Goal: Task Accomplishment & Management: Use online tool/utility

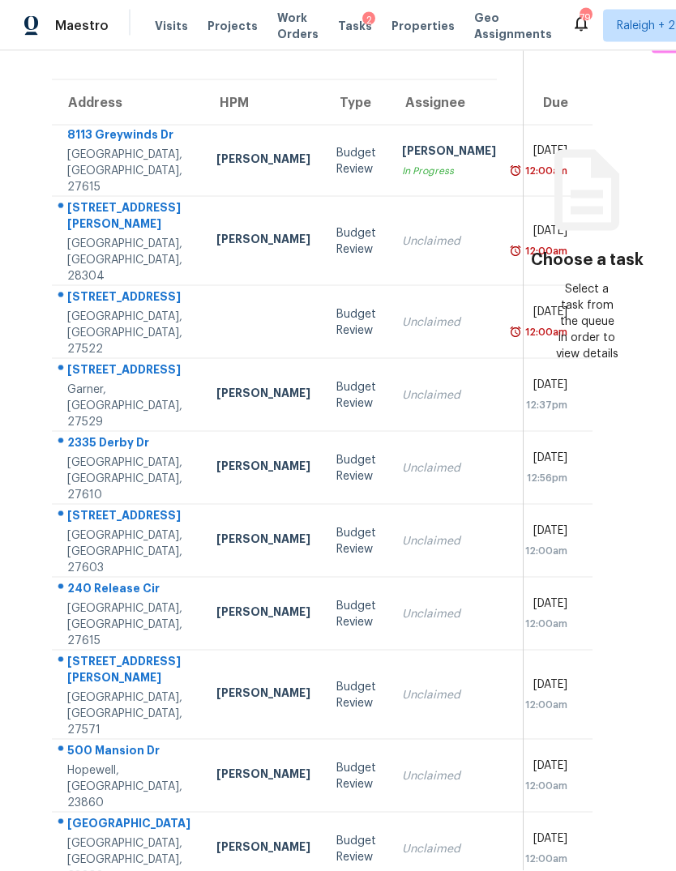
scroll to position [61, 0]
click at [203, 516] on td "[PERSON_NAME]" at bounding box center [263, 541] width 120 height 73
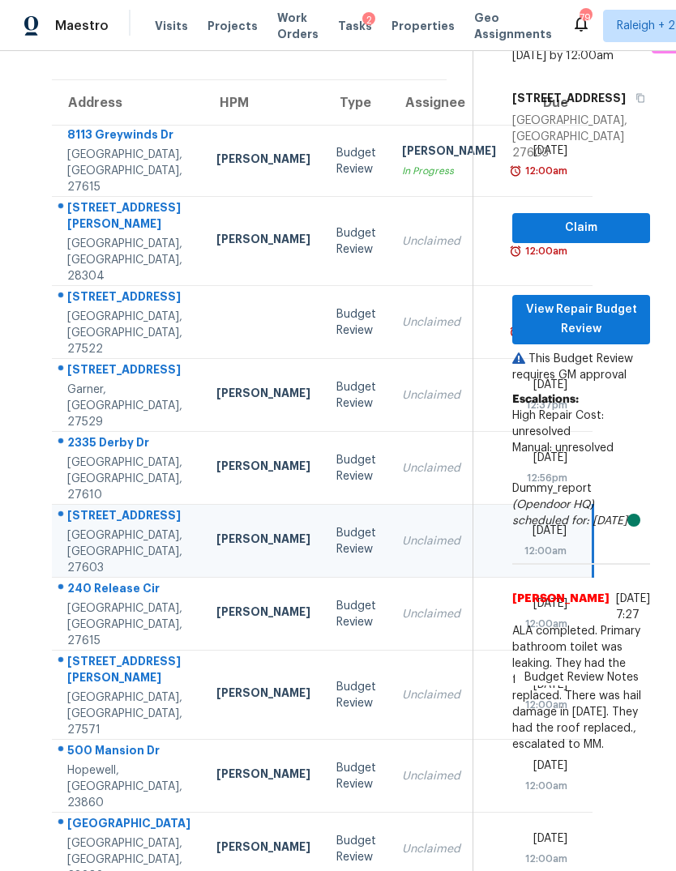
click at [216, 604] on div "[PERSON_NAME]" at bounding box center [263, 614] width 94 height 20
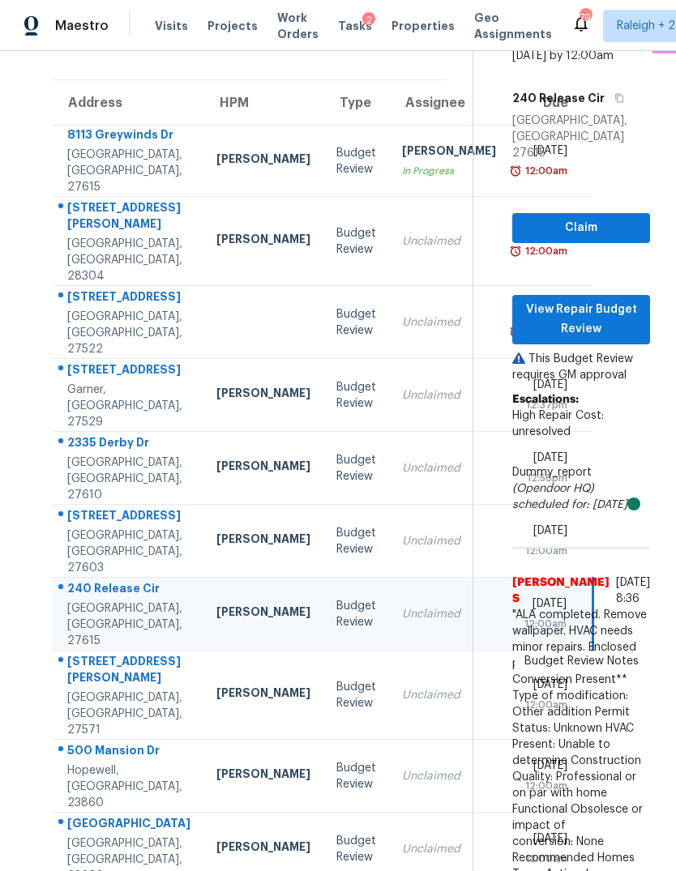
click at [203, 740] on td "[PERSON_NAME]" at bounding box center [263, 695] width 120 height 89
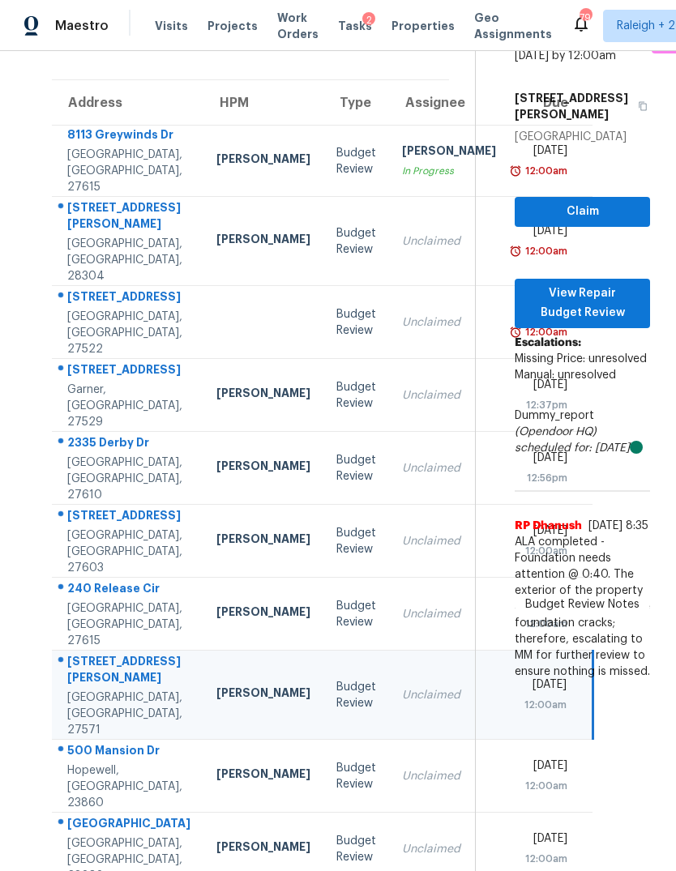
click at [203, 740] on td "[PERSON_NAME]" at bounding box center [263, 776] width 120 height 73
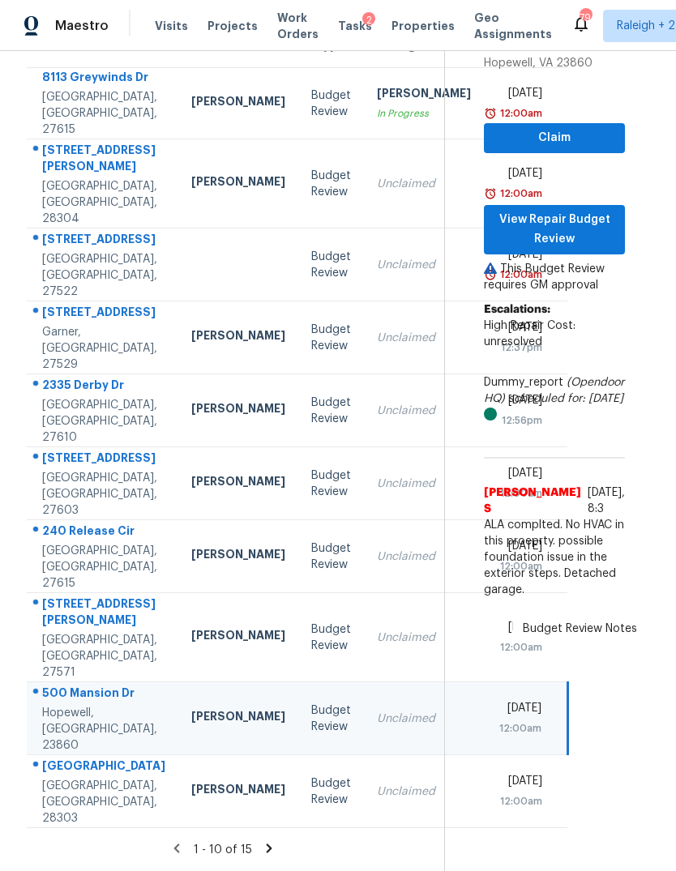
click at [178, 789] on td "[PERSON_NAME]" at bounding box center [238, 791] width 120 height 73
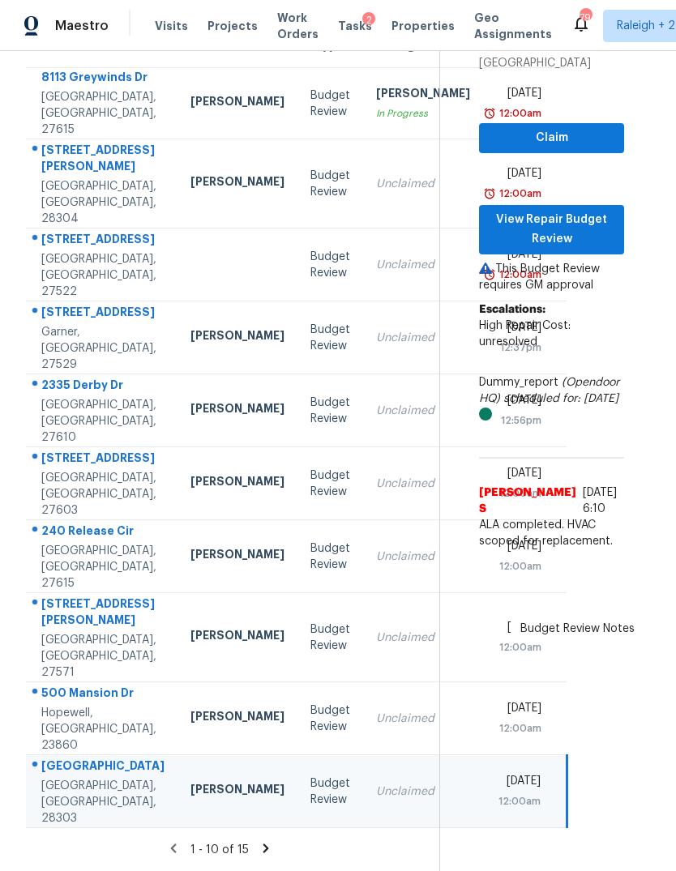
scroll to position [230, 25]
click at [274, 853] on icon at bounding box center [266, 848] width 15 height 15
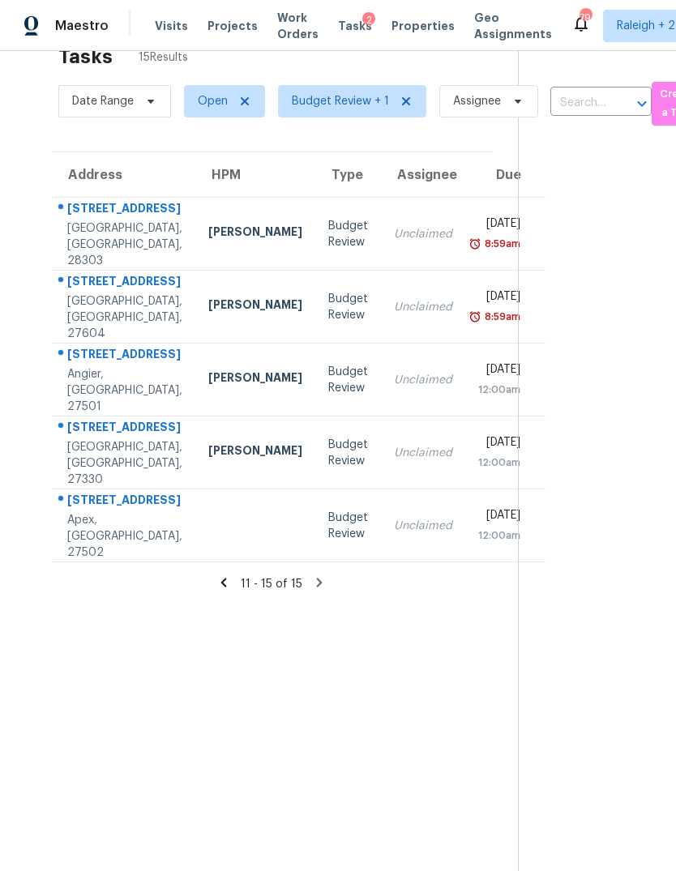
scroll to position [41, 0]
click at [394, 445] on div "Unclaimed" at bounding box center [423, 453] width 58 height 16
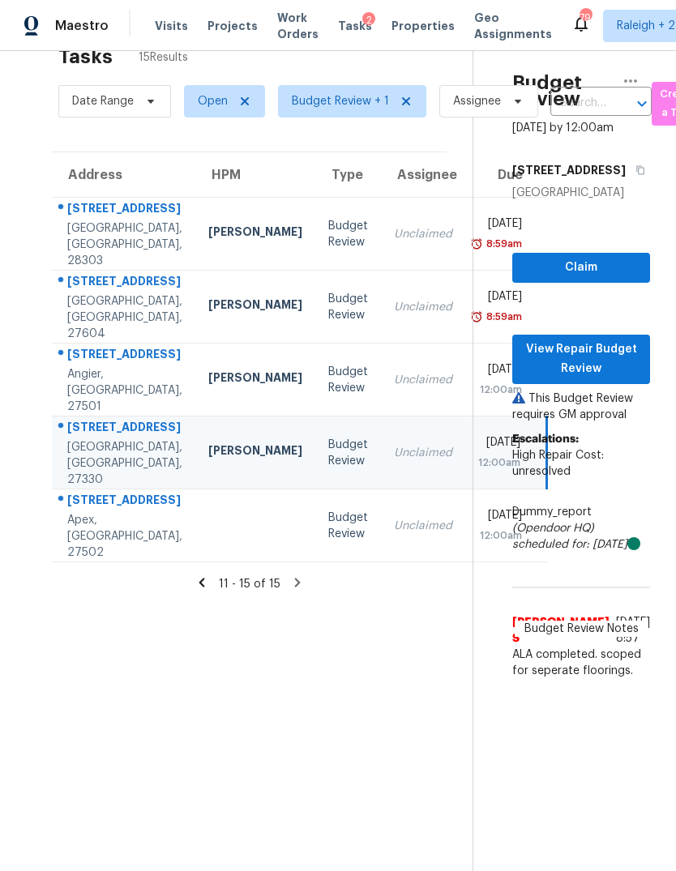
click at [113, 352] on div "[STREET_ADDRESS]" at bounding box center [124, 356] width 115 height 20
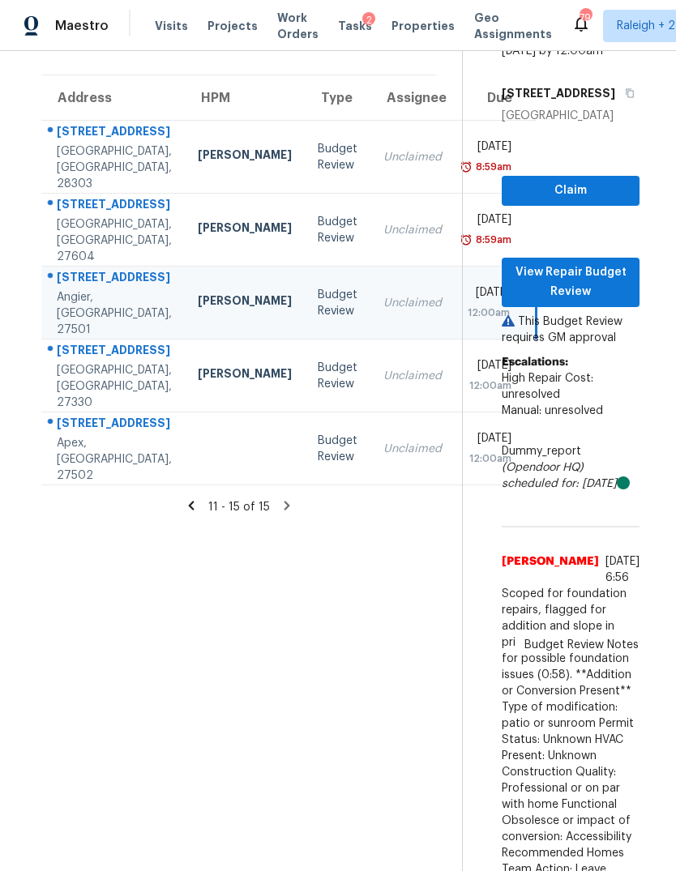
click at [185, 203] on td "[PERSON_NAME]" at bounding box center [245, 230] width 120 height 73
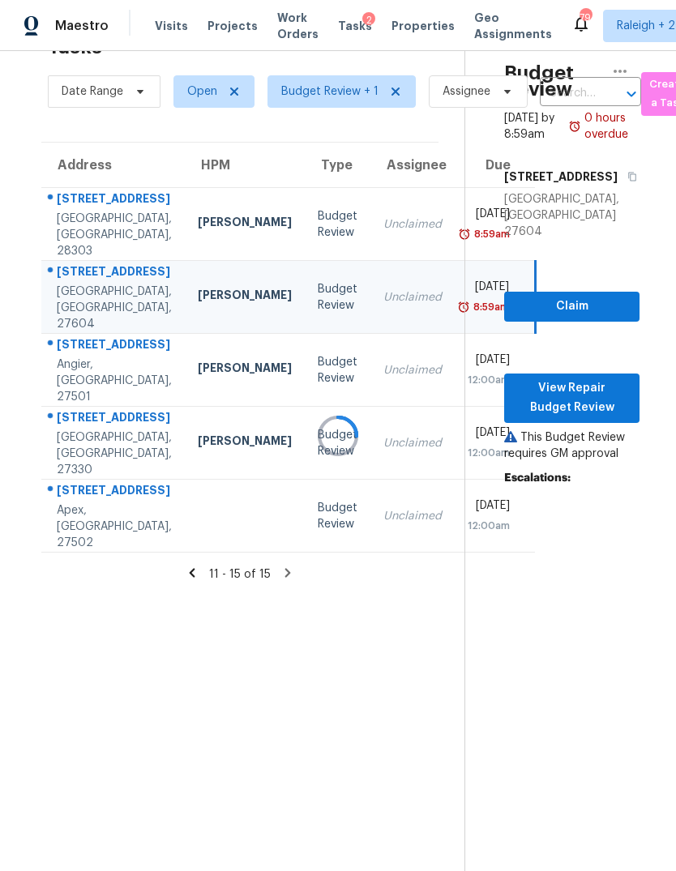
scroll to position [51, 11]
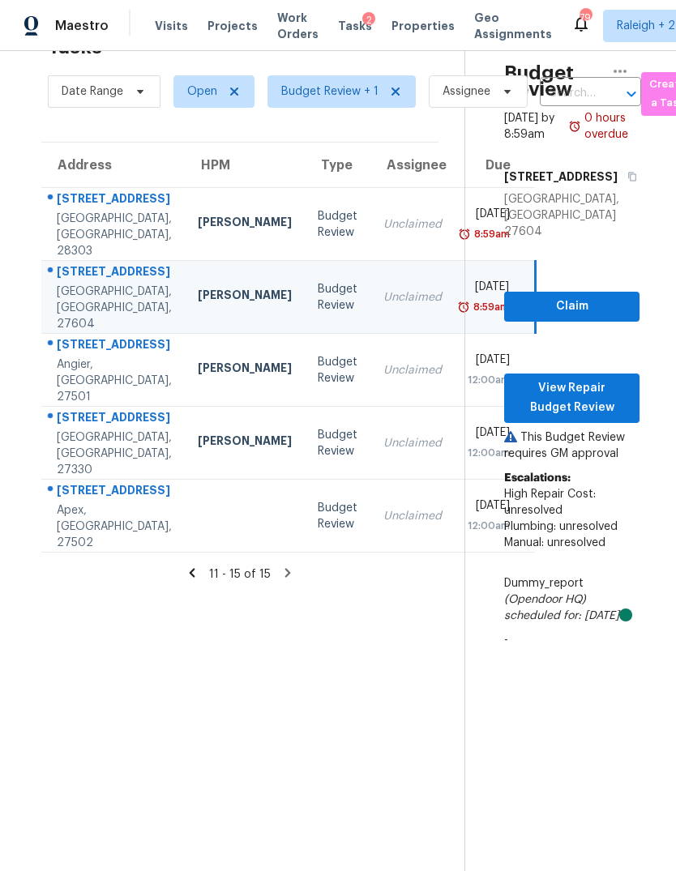
click at [370, 188] on td "Unclaimed" at bounding box center [412, 224] width 84 height 73
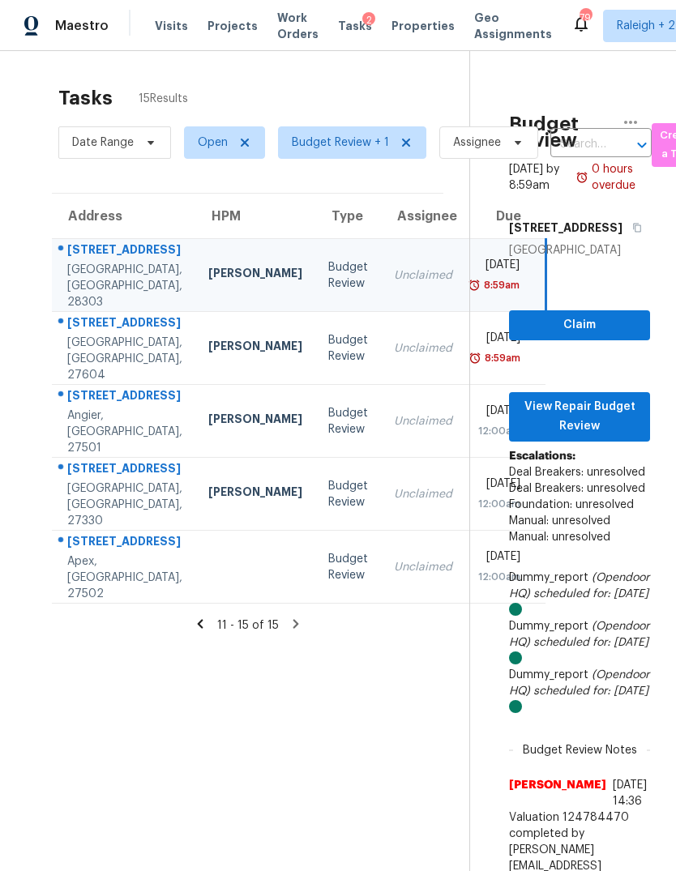
scroll to position [0, 0]
click at [596, 397] on span "View Repair Budget Review" at bounding box center [579, 417] width 115 height 40
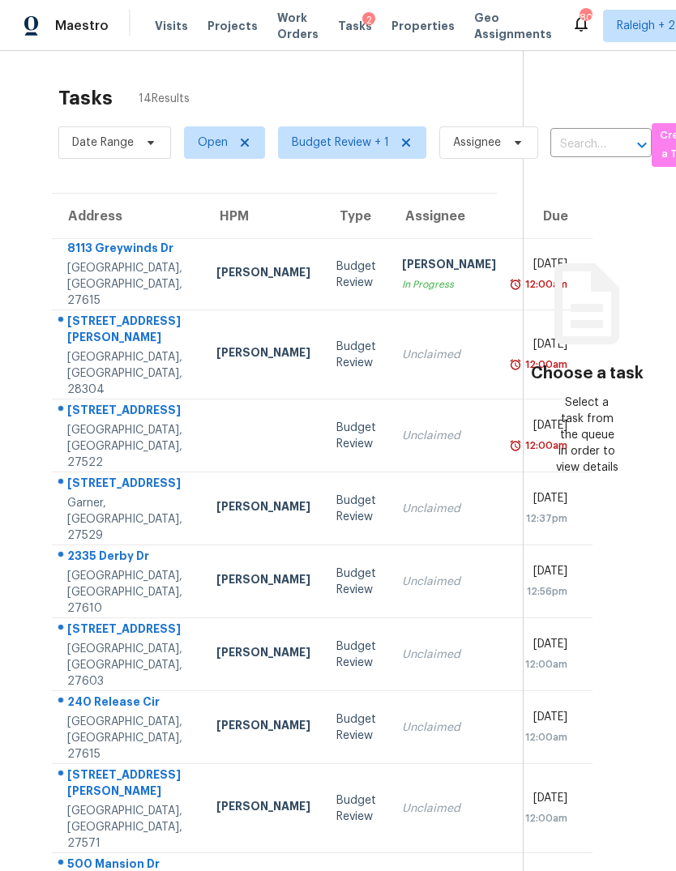
click at [402, 276] on div "[PERSON_NAME]" at bounding box center [449, 266] width 94 height 20
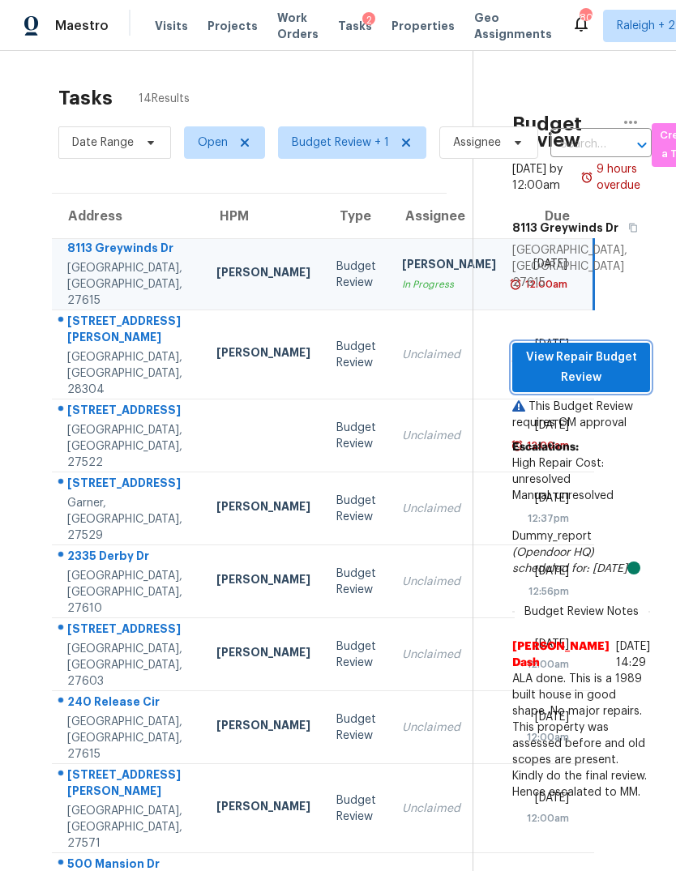
click at [618, 364] on span "View Repair Budget Review" at bounding box center [581, 368] width 112 height 40
